Goal: Browse casually

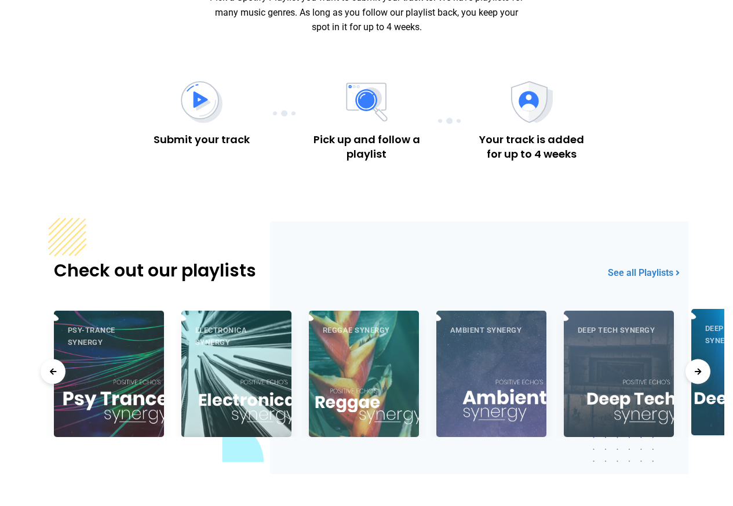
scroll to position [765, 0]
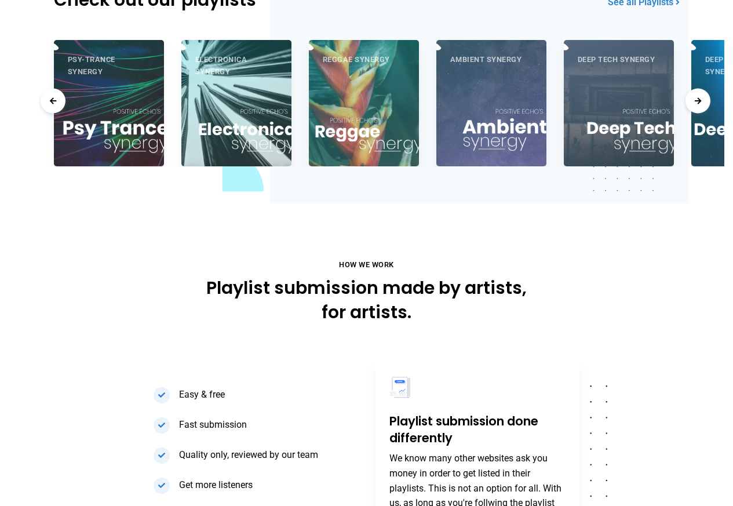
click at [634, 14] on div "Check out our playlists See all Playlists" at bounding box center [366, 2] width 643 height 29
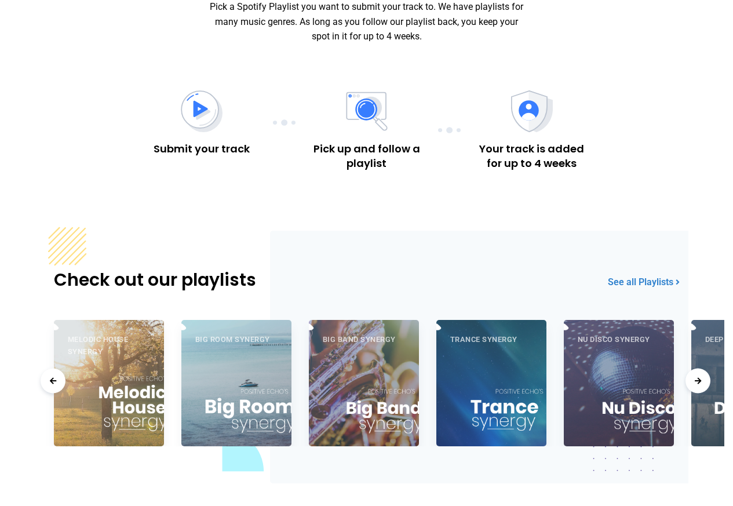
scroll to position [487, 0]
